Goal: Information Seeking & Learning: Learn about a topic

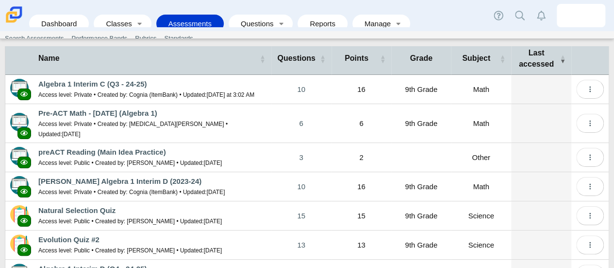
scroll to position [175, 0]
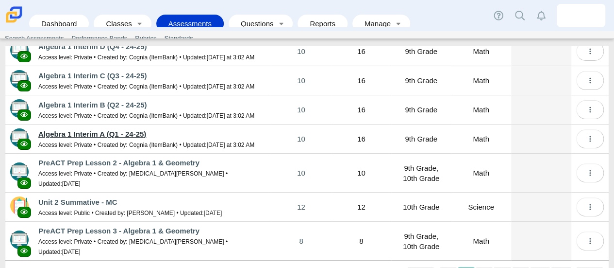
click at [107, 132] on link "Algebra 1 Interim A (Q1 - 24-25)" at bounding box center [92, 134] width 108 height 8
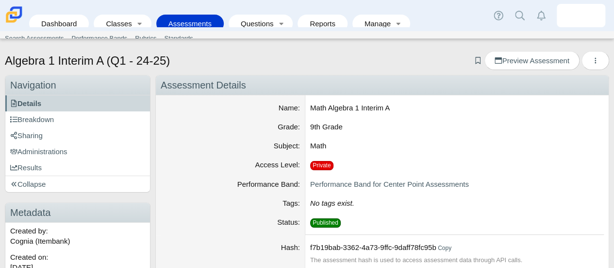
scroll to position [32, 0]
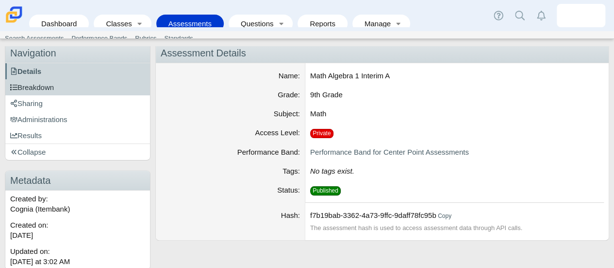
click at [72, 79] on link "Breakdown" at bounding box center [77, 87] width 145 height 16
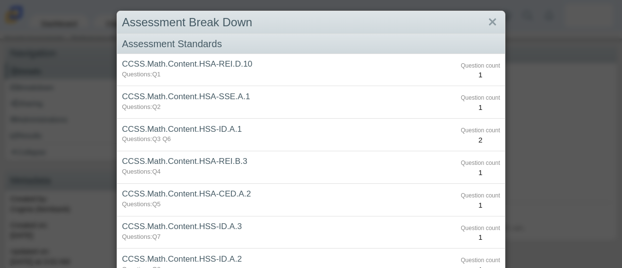
click at [88, 131] on div "Assessment Break Down Assessment Standards CCSS.Math.Content.HSA-REI.D.10 Quest…" at bounding box center [311, 134] width 622 height 268
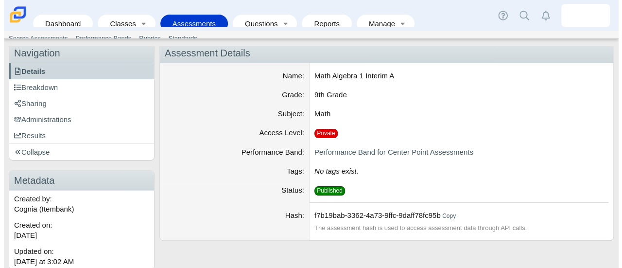
scroll to position [0, 0]
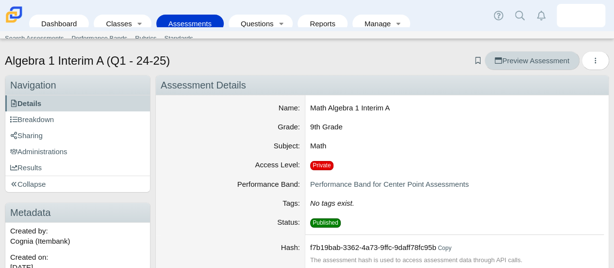
click at [521, 53] on link "Preview Assessment" at bounding box center [532, 60] width 95 height 19
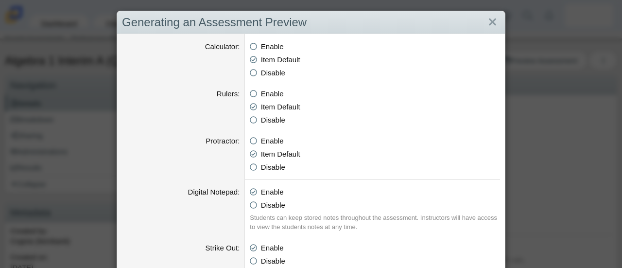
click at [497, 30] on div "Generating an Assessment Preview" at bounding box center [311, 22] width 388 height 23
click at [493, 23] on link "Close" at bounding box center [492, 22] width 15 height 17
